Goal: Check status: Check status

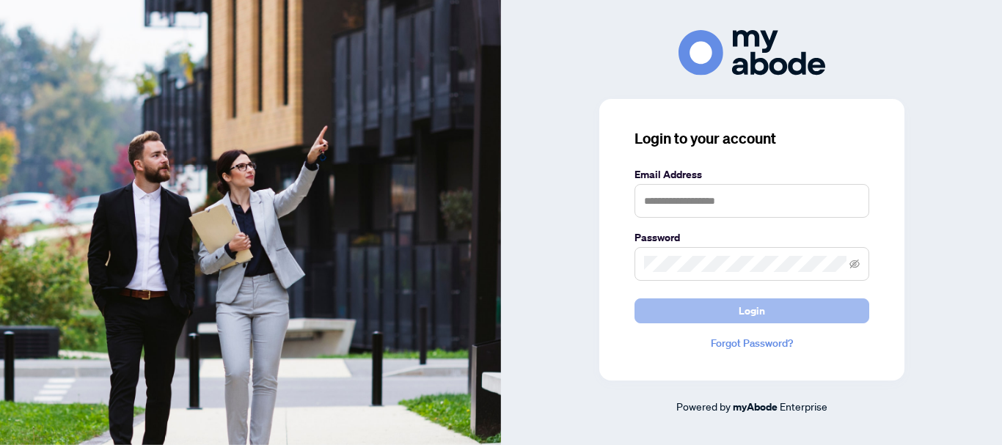
scroll to position [576, 0]
type input "**********"
click at [754, 307] on span "Login" at bounding box center [752, 310] width 26 height 23
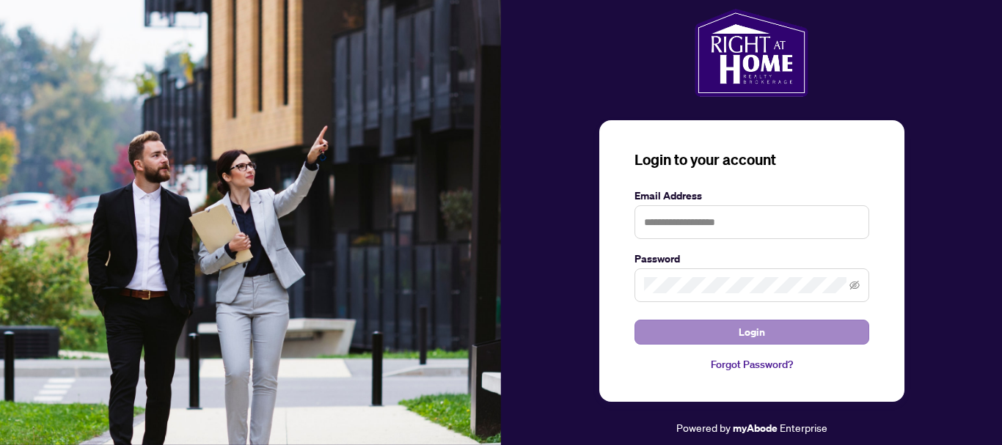
scroll to position [576, 0]
type input "**********"
click at [753, 332] on span "Login" at bounding box center [752, 332] width 26 height 23
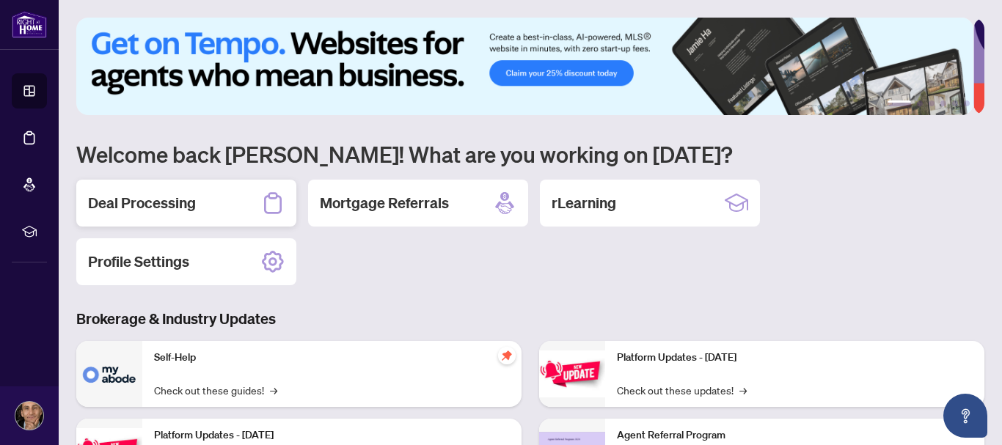
click at [210, 194] on div "Deal Processing" at bounding box center [186, 203] width 220 height 47
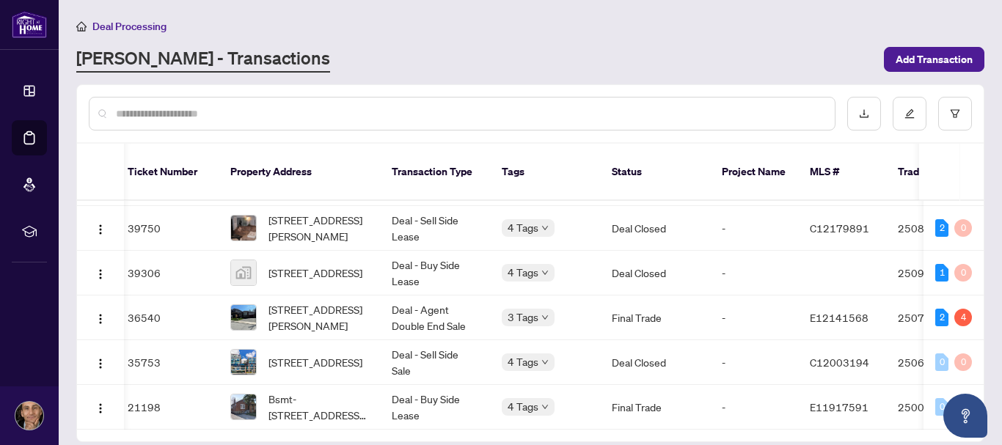
scroll to position [0, 210]
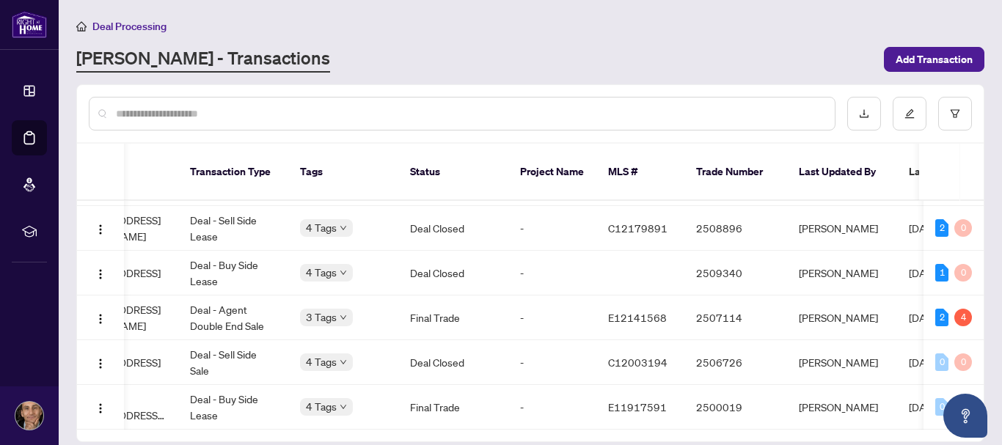
drag, startPoint x: 978, startPoint y: 323, endPoint x: 992, endPoint y: 234, distance: 90.7
type textarea "**********"
click at [992, 234] on main "Deal Processing RAHR - Transactions Add Transaction Ticket Number Property Addr…" at bounding box center [530, 222] width 943 height 445
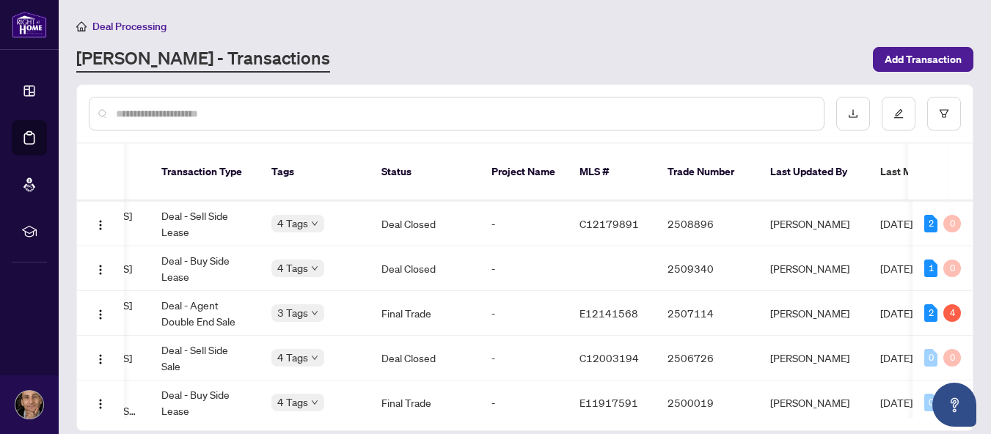
click at [973, 227] on div "Ticket Number Property Address Transaction Type Tags Status Project Name MLS # …" at bounding box center [524, 257] width 897 height 347
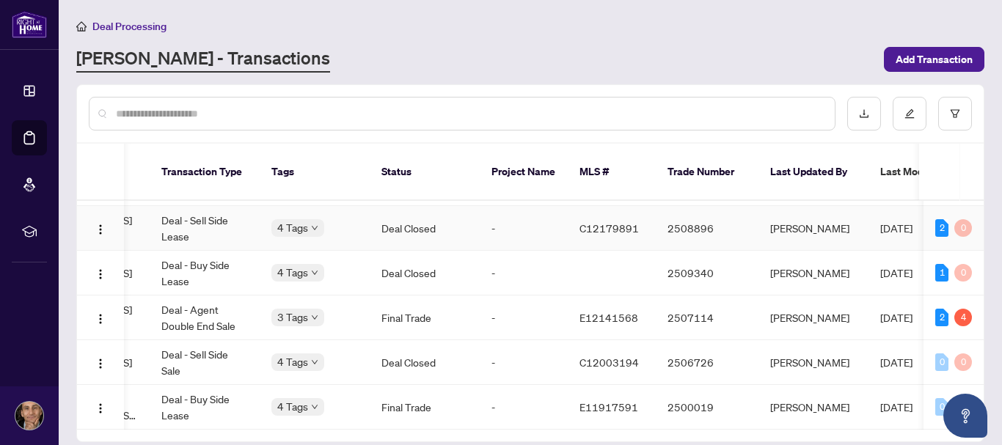
click at [971, 227] on td "2 0" at bounding box center [953, 228] width 60 height 45
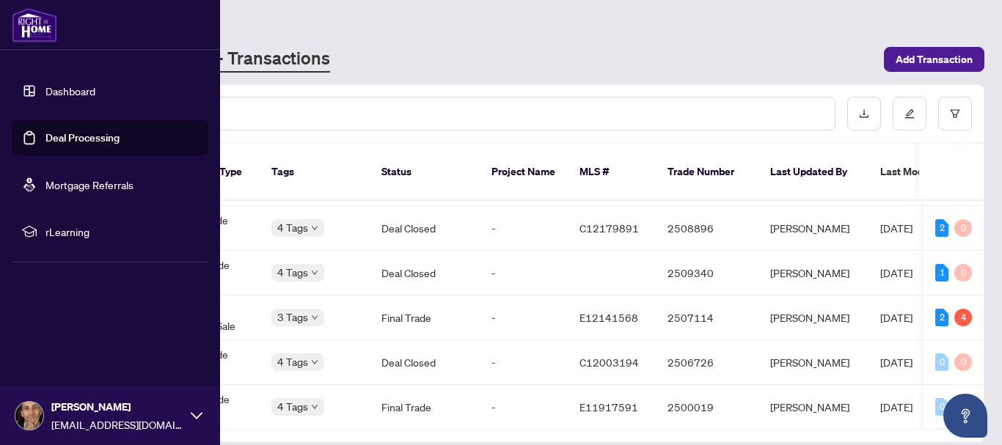
click at [70, 98] on link "Dashboard" at bounding box center [70, 90] width 50 height 13
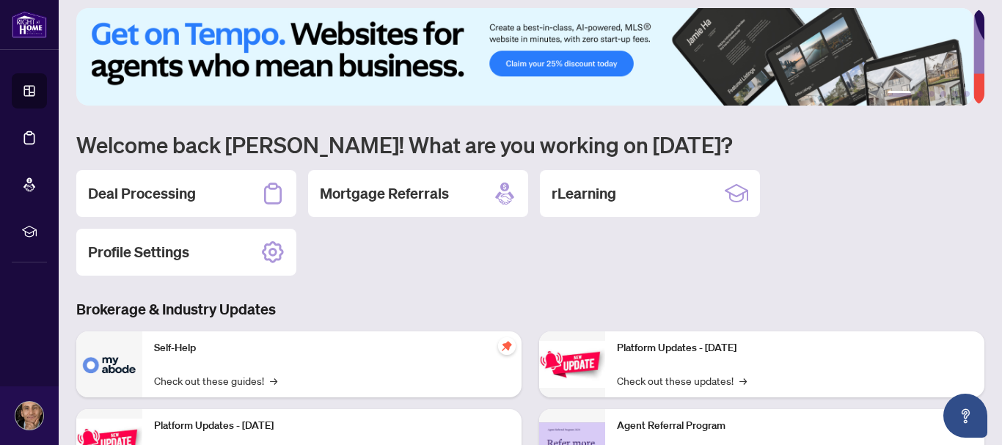
scroll to position [32, 0]
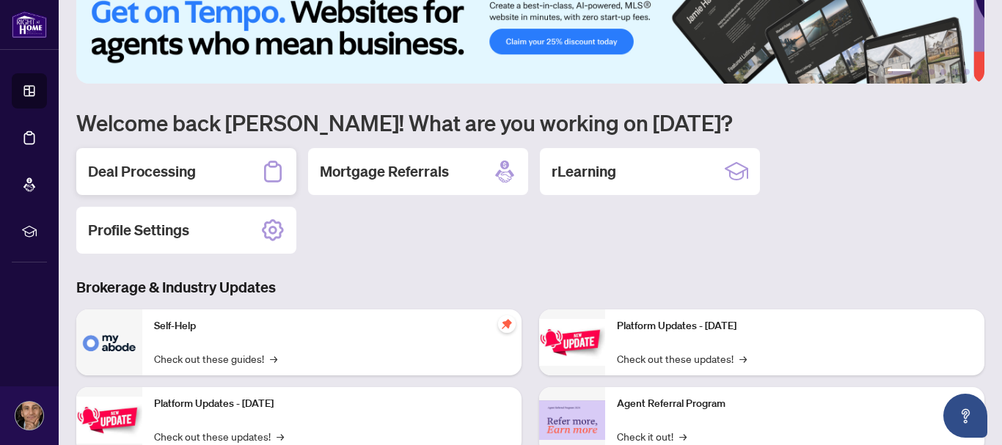
click at [192, 170] on h2 "Deal Processing" at bounding box center [142, 171] width 108 height 21
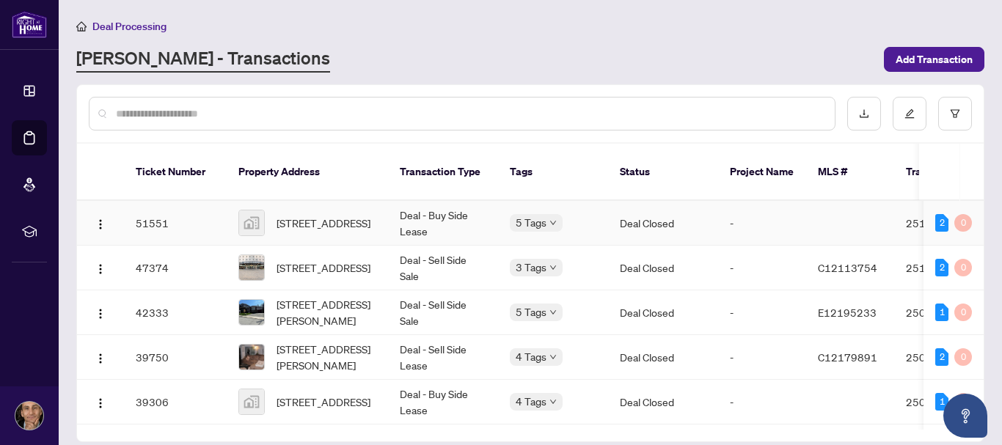
click at [841, 219] on td at bounding box center [850, 223] width 88 height 45
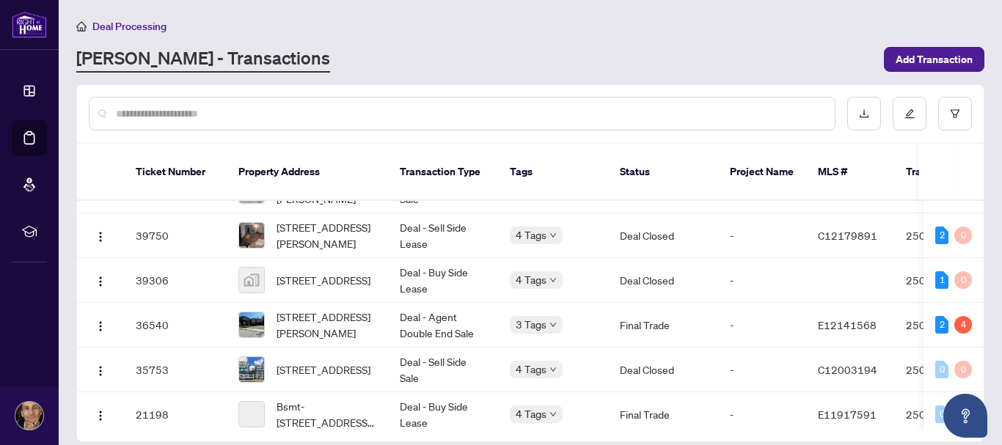
scroll to position [133, 0]
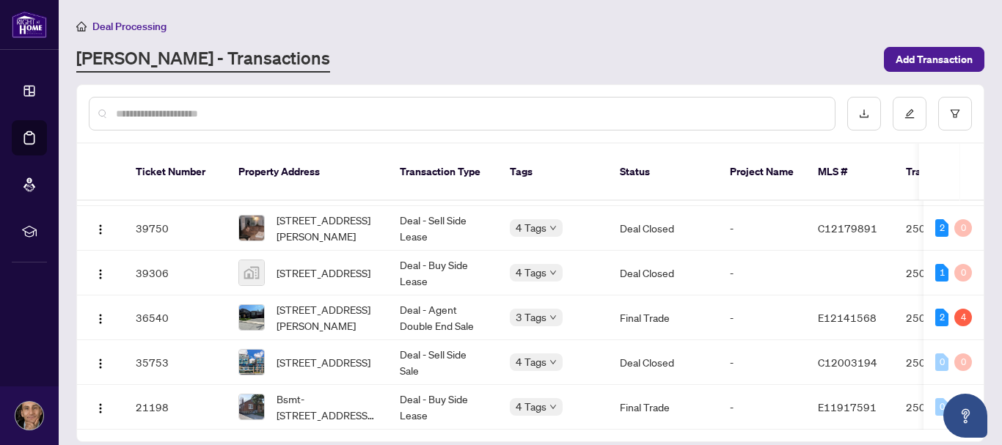
drag, startPoint x: 979, startPoint y: 169, endPoint x: 980, endPoint y: 158, distance: 11.0
click at [979, 161] on th at bounding box center [971, 172] width 23 height 57
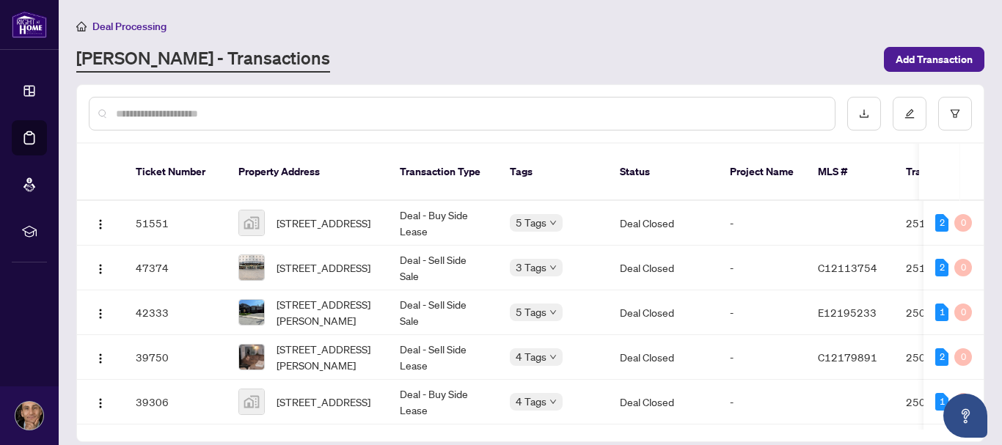
click at [532, 106] on input "text" at bounding box center [469, 114] width 707 height 16
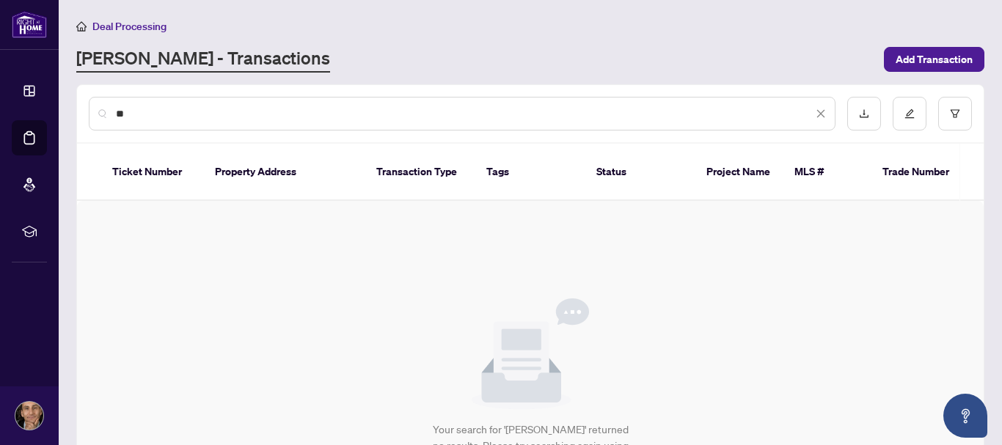
type input "*"
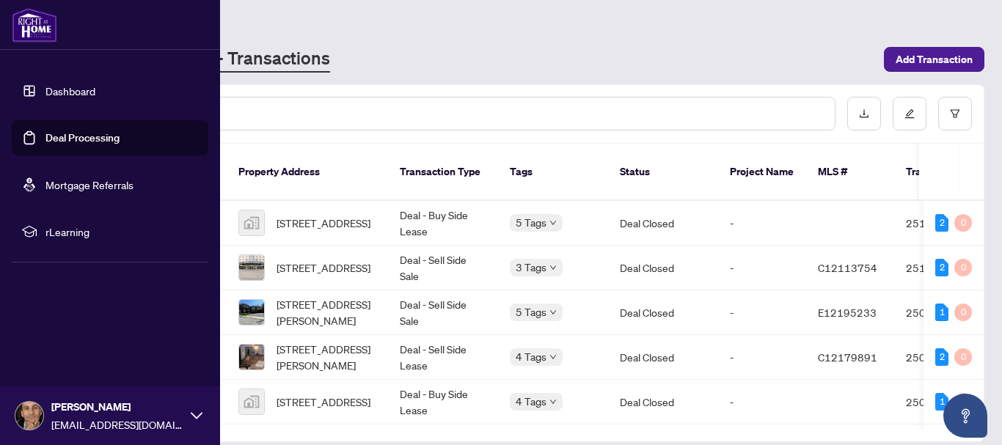
click at [79, 87] on link "Dashboard" at bounding box center [70, 90] width 50 height 13
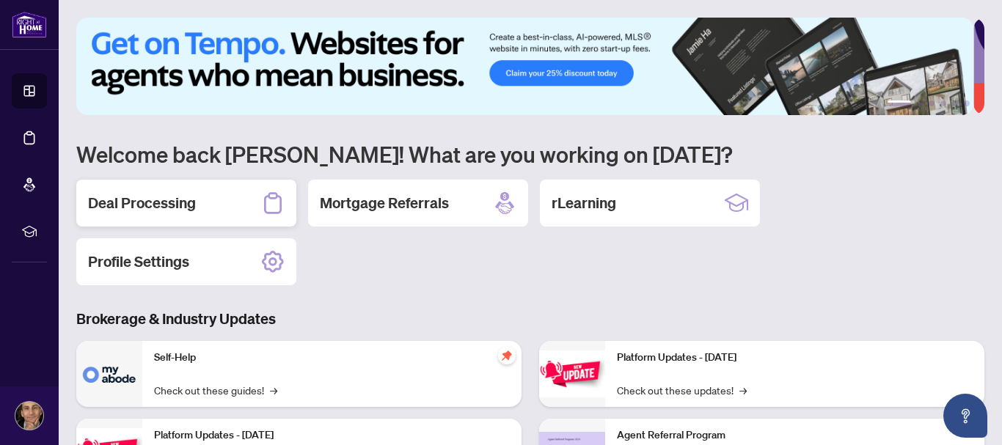
click at [199, 198] on div "Deal Processing" at bounding box center [186, 203] width 220 height 47
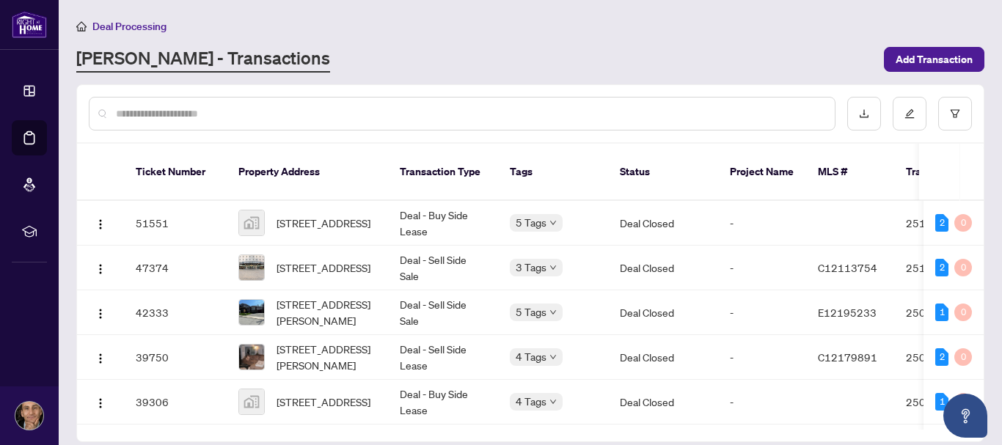
click at [479, 118] on input "text" at bounding box center [469, 114] width 707 height 16
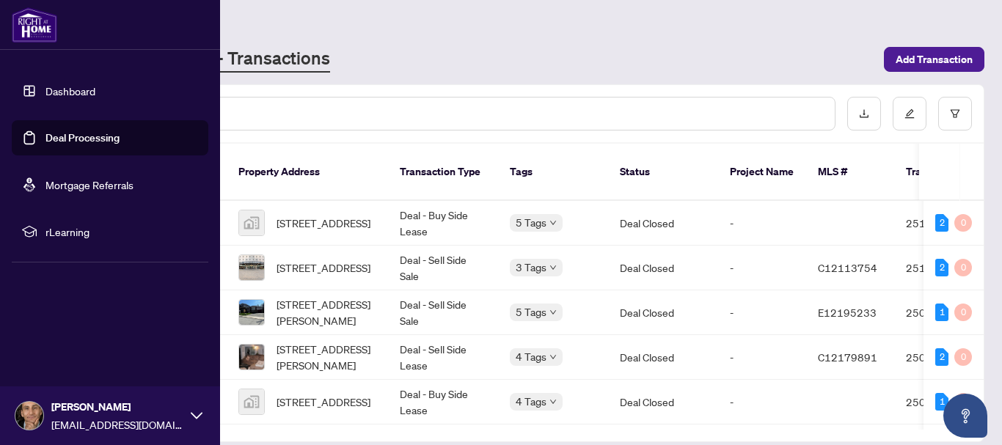
click at [68, 86] on link "Dashboard" at bounding box center [70, 90] width 50 height 13
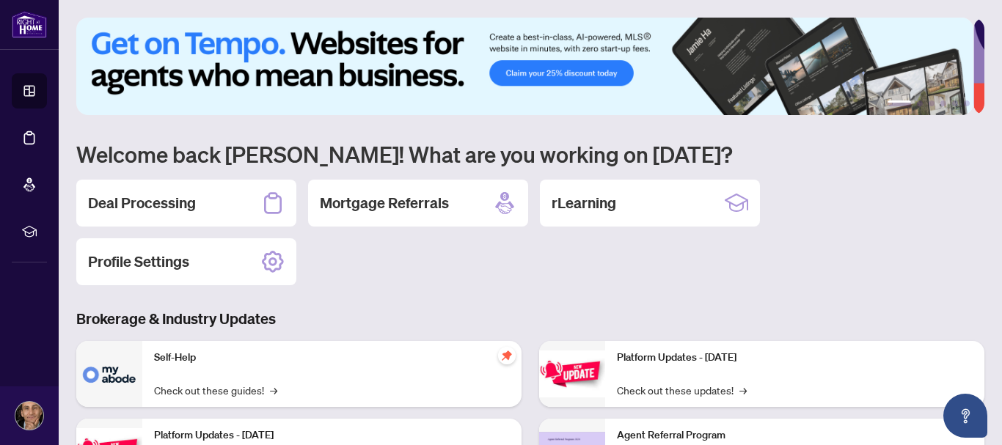
scroll to position [233, 0]
